Goal: Task Accomplishment & Management: Complete application form

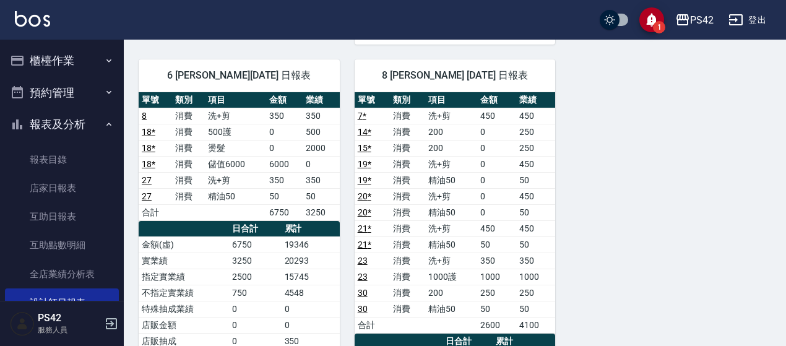
drag, startPoint x: 59, startPoint y: 58, endPoint x: 60, endPoint y: 66, distance: 8.8
click at [59, 58] on button "櫃檯作業" at bounding box center [62, 61] width 114 height 32
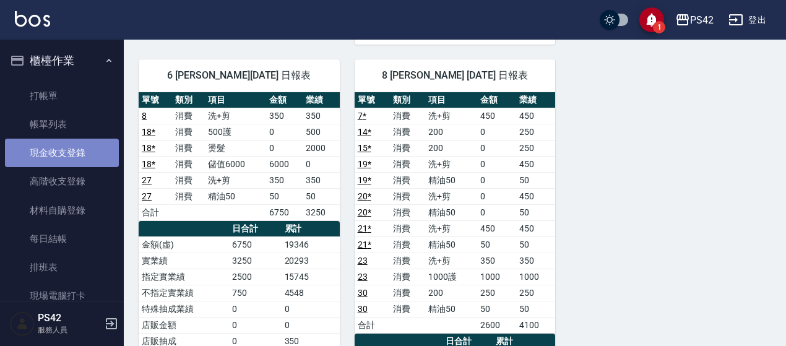
click at [67, 147] on link "現金收支登錄" at bounding box center [62, 153] width 114 height 28
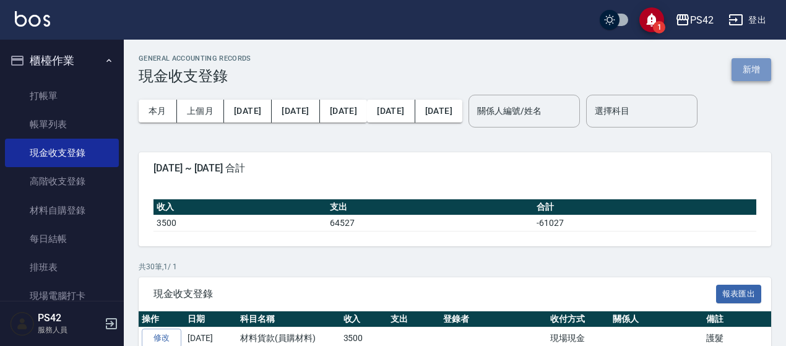
click at [759, 65] on button "新增" at bounding box center [752, 69] width 40 height 23
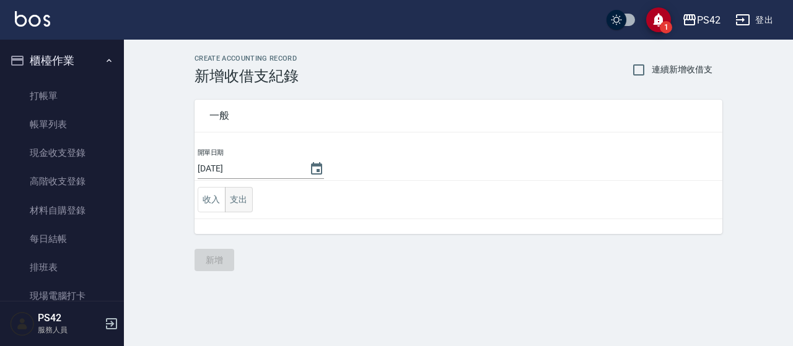
click at [238, 209] on button "支出" at bounding box center [239, 199] width 28 height 25
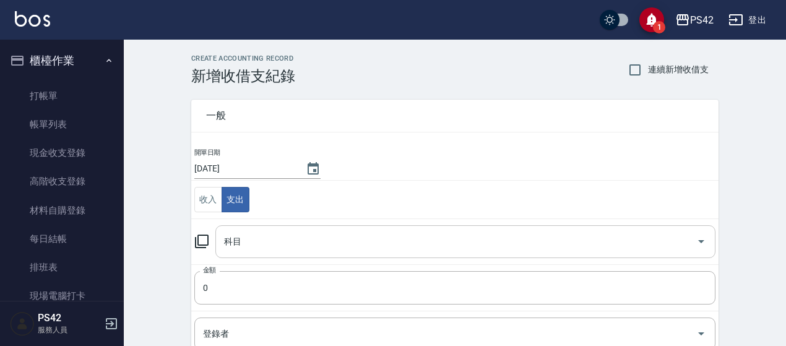
click at [251, 241] on input "科目" at bounding box center [456, 242] width 471 height 22
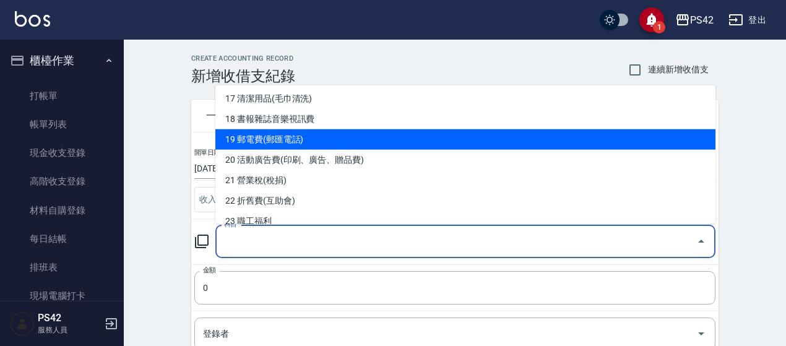
scroll to position [433, 0]
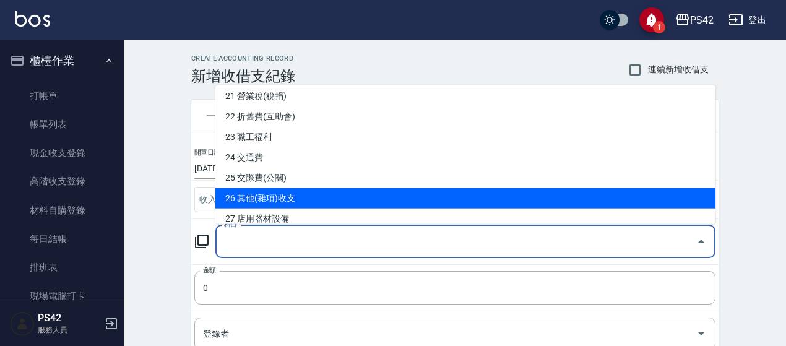
click at [290, 190] on li "26 其他(雜項)收支" at bounding box center [465, 198] width 500 height 20
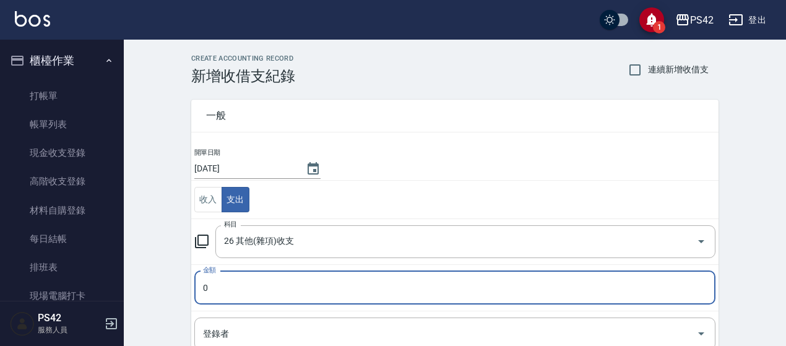
type input "26 其他(雜項)收支"
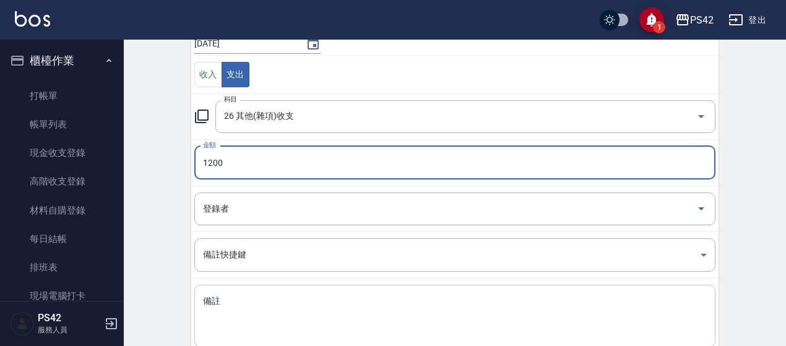
scroll to position [198, 0]
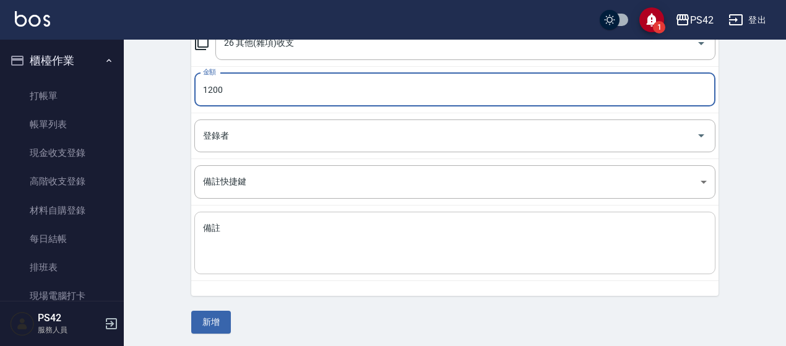
type input "1200"
click at [288, 251] on textarea "備註" at bounding box center [455, 243] width 504 height 42
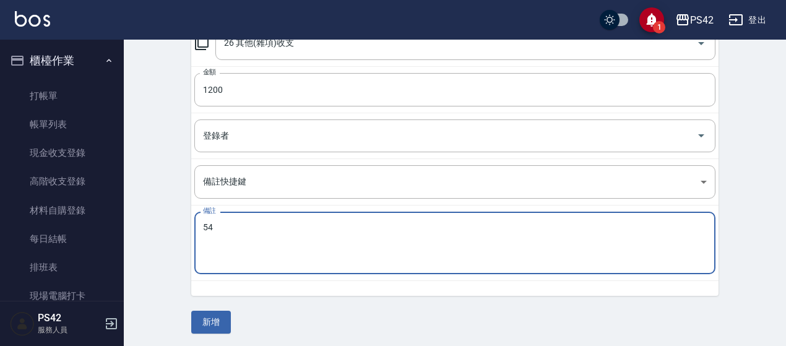
type textarea "5"
type textarea "制服電繡"
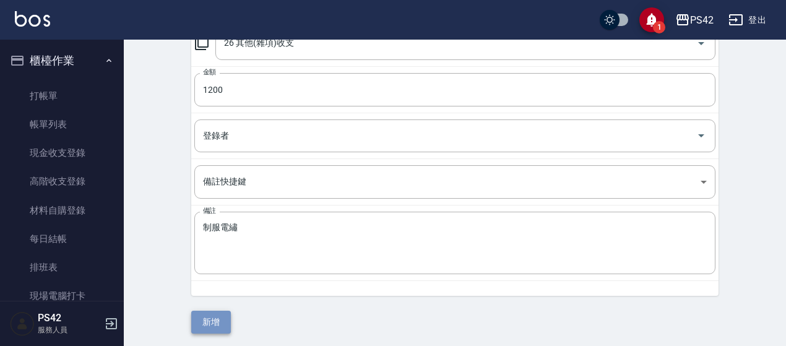
click at [220, 317] on button "新增" at bounding box center [211, 322] width 40 height 23
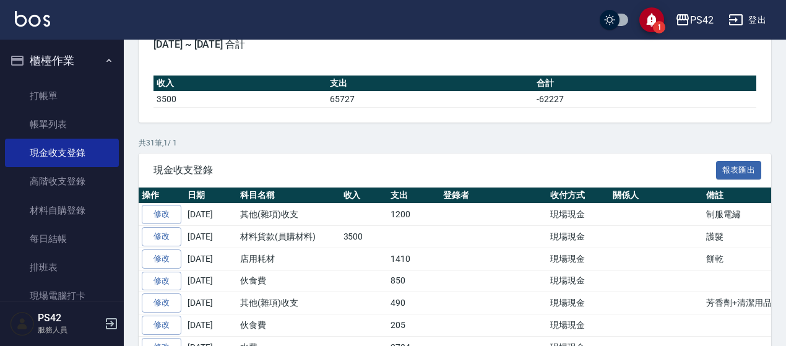
scroll to position [186, 0]
